Goal: Transaction & Acquisition: Download file/media

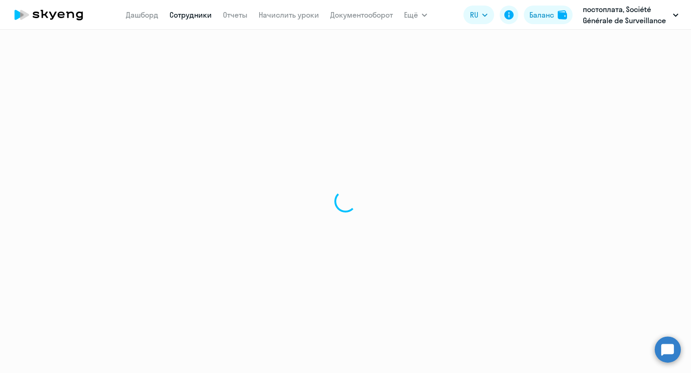
select select "30"
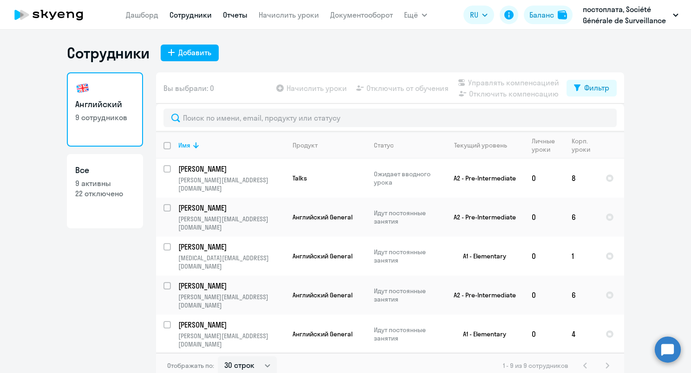
click at [240, 17] on link "Отчеты" at bounding box center [235, 14] width 25 height 9
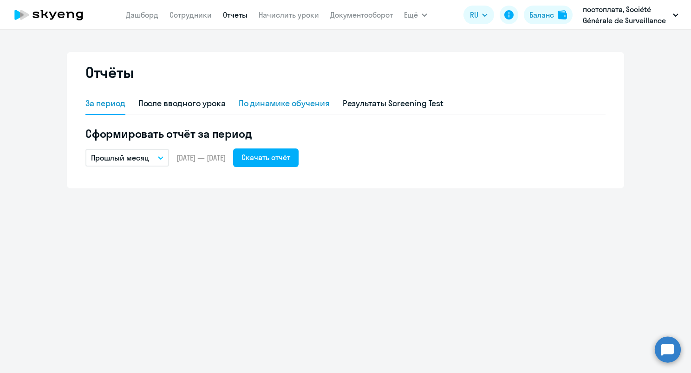
click at [303, 106] on div "По динамике обучения" at bounding box center [284, 104] width 91 height 12
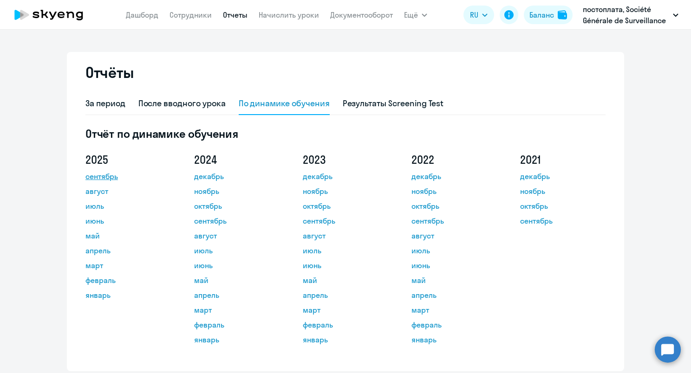
click at [106, 176] on link "сентябрь" at bounding box center [127, 176] width 84 height 11
click at [321, 43] on div "Отчёты За период После вводного урока По динамике обучения Результаты Screening…" at bounding box center [345, 202] width 691 height 344
click at [407, 15] on span "Ещё" at bounding box center [411, 14] width 14 height 11
click at [143, 14] on link "Дашборд" at bounding box center [142, 14] width 33 height 9
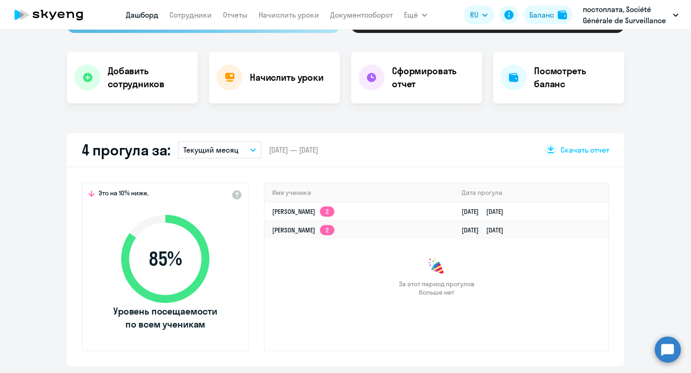
scroll to position [186, 0]
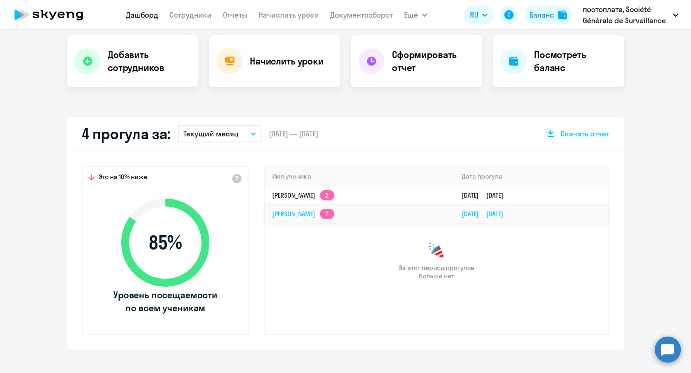
select select "30"
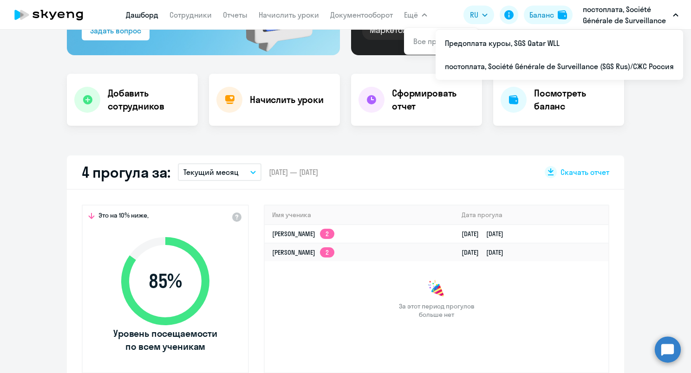
scroll to position [128, 0]
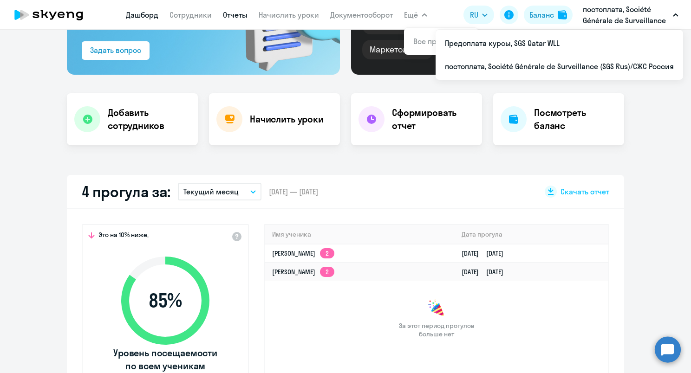
click at [230, 15] on link "Отчеты" at bounding box center [235, 14] width 25 height 9
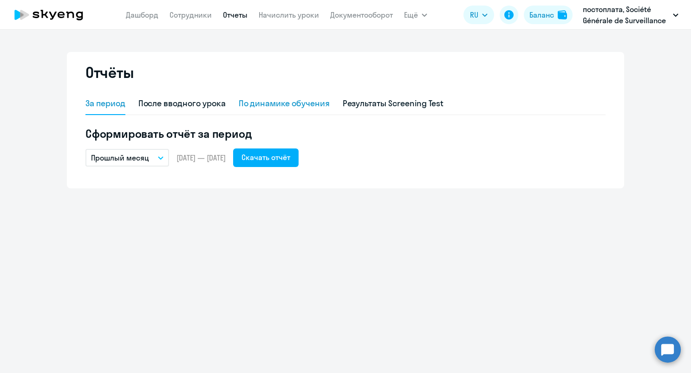
click at [269, 104] on div "По динамике обучения" at bounding box center [284, 104] width 91 height 12
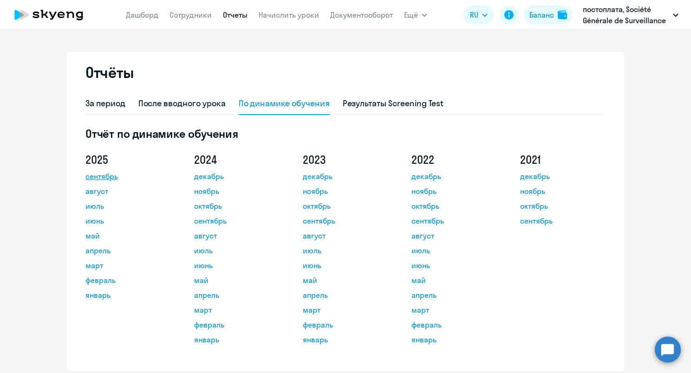
click at [101, 173] on link "сентябрь" at bounding box center [127, 176] width 84 height 11
click at [193, 14] on link "Сотрудники" at bounding box center [191, 14] width 42 height 9
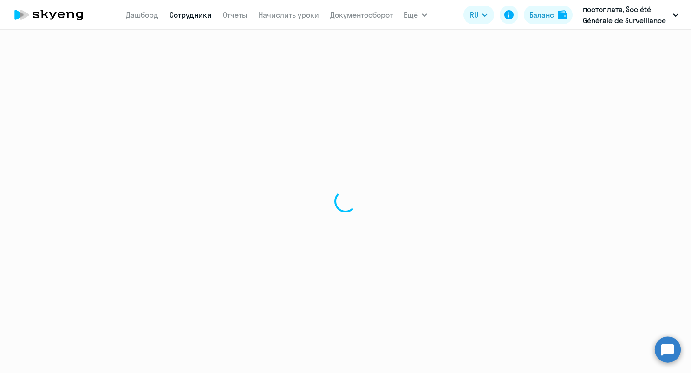
click at [144, 21] on nav "[PERSON_NAME] Отчеты Начислить уроки Документооборот" at bounding box center [259, 15] width 267 height 19
select select "30"
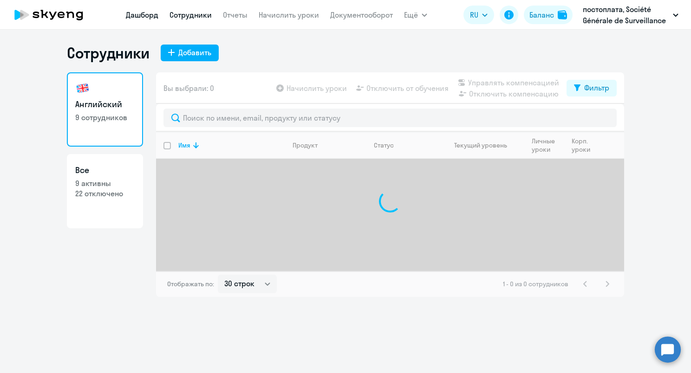
click at [144, 17] on link "Дашборд" at bounding box center [142, 14] width 33 height 9
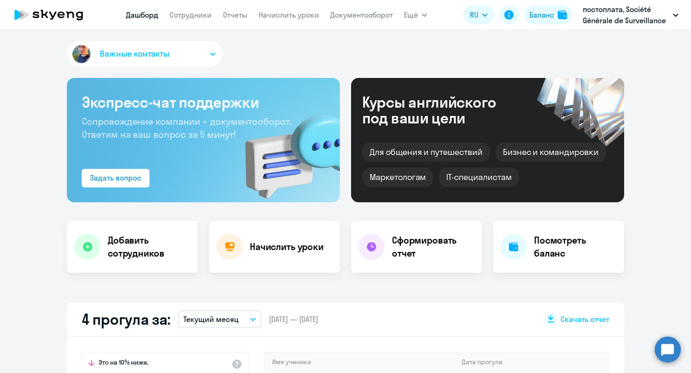
select select "30"
click at [198, 20] on app-menu-item-link "Сотрудники" at bounding box center [191, 15] width 42 height 12
